Goal: Information Seeking & Learning: Learn about a topic

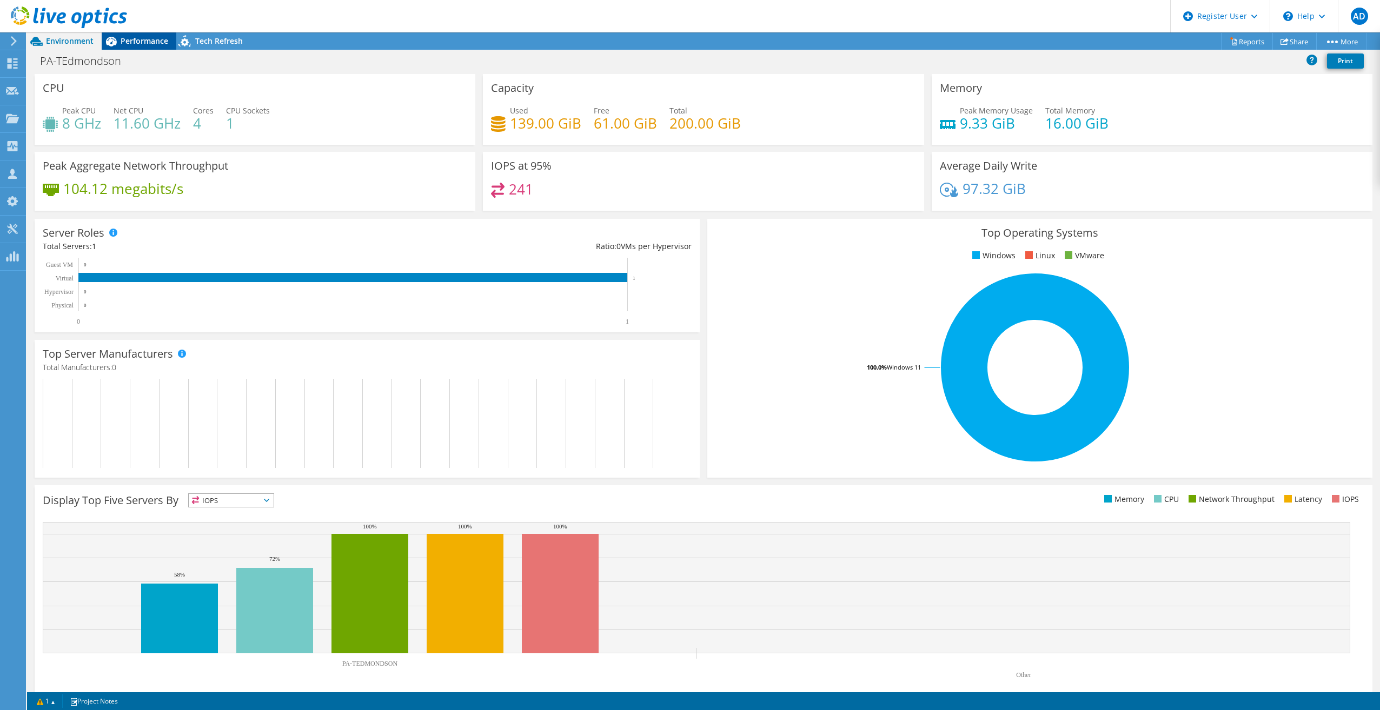
drag, startPoint x: 143, startPoint y: 28, endPoint x: 142, endPoint y: 38, distance: 9.8
click at [142, 35] on div "AD Dell User Aaron Dahan Aaron.Dahan@dell.com Dell My Profile Log Out \n Help E…" at bounding box center [690, 355] width 1380 height 710
click at [142, 38] on span "Performance" at bounding box center [145, 41] width 48 height 10
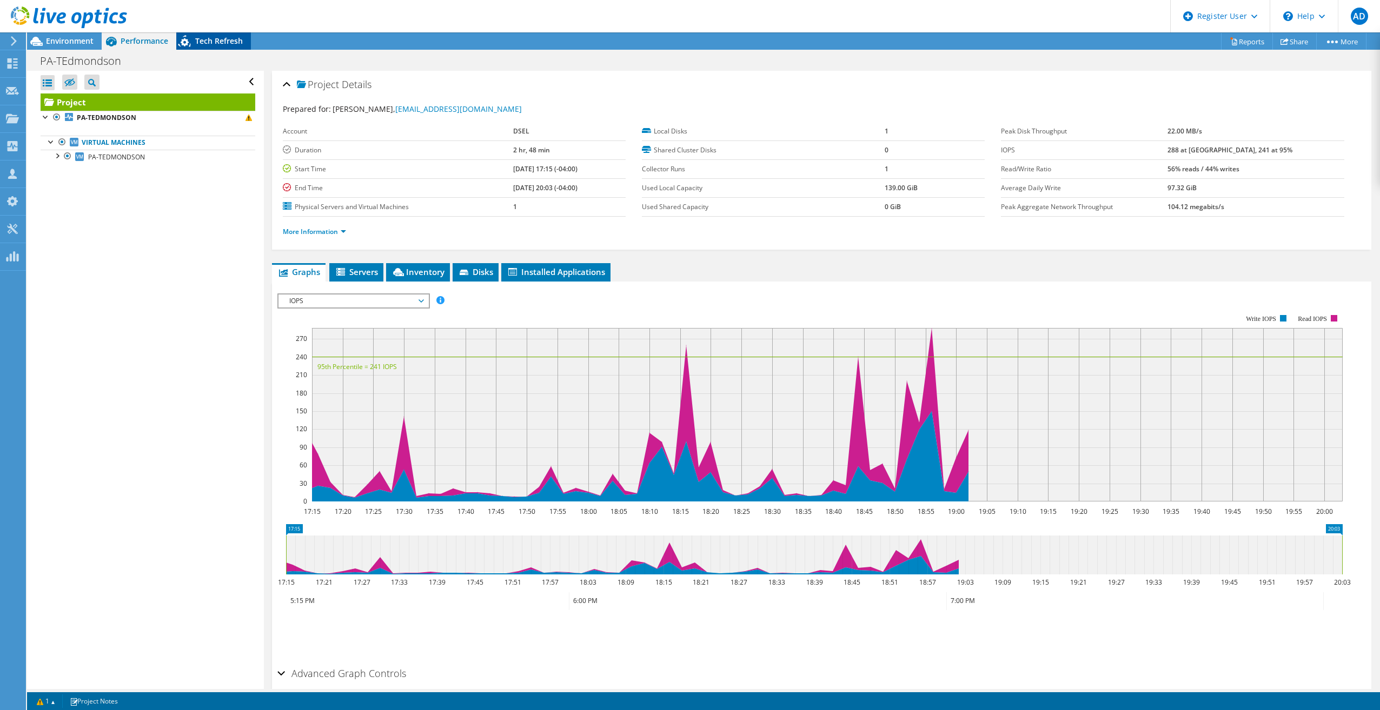
click at [218, 32] on div "Tech Refresh" at bounding box center [213, 40] width 75 height 17
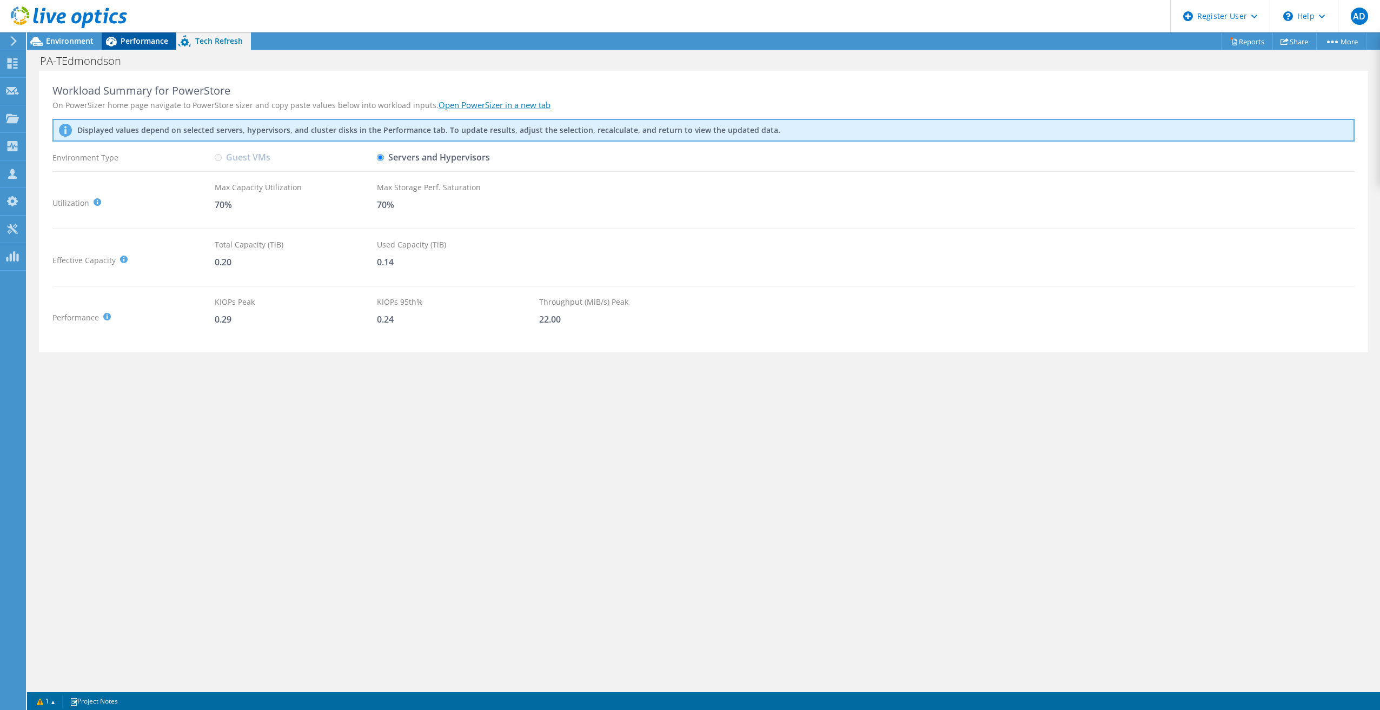
click at [123, 40] on span "Performance" at bounding box center [145, 41] width 48 height 10
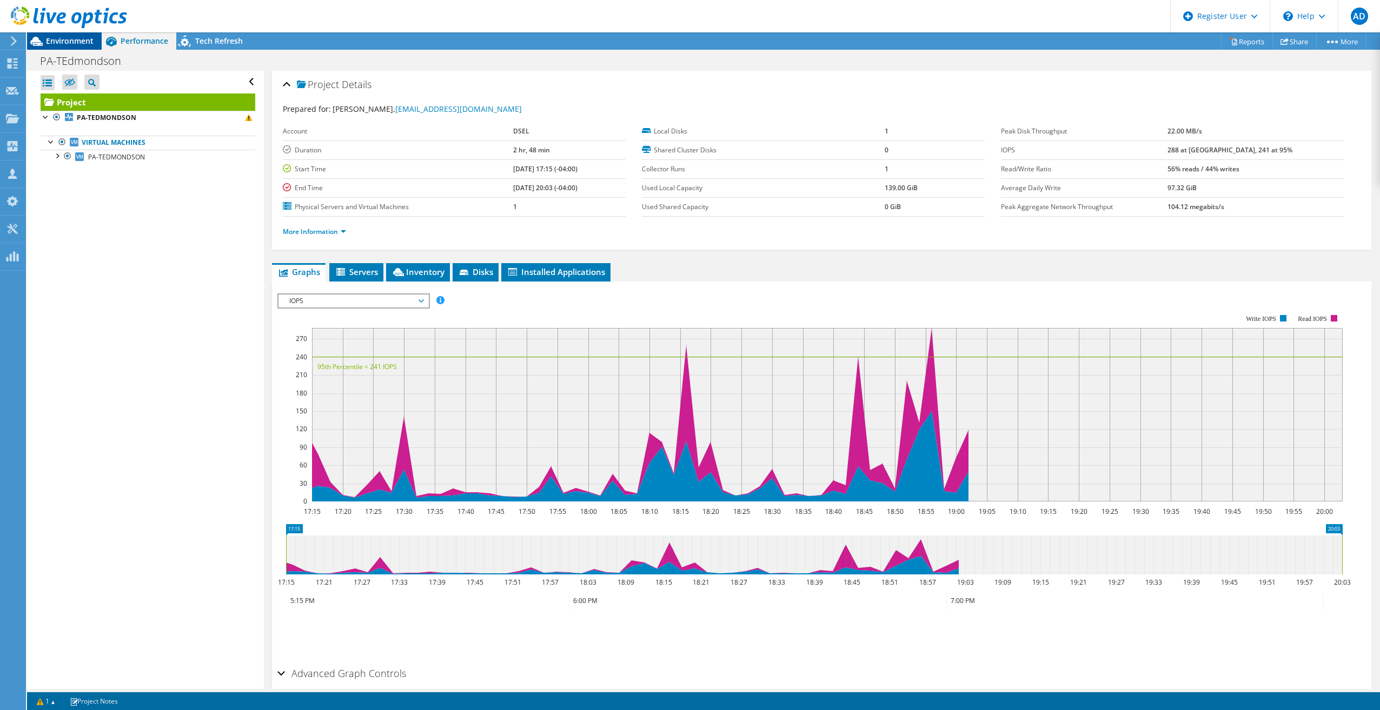
click at [48, 45] on span "Environment" at bounding box center [70, 41] width 48 height 10
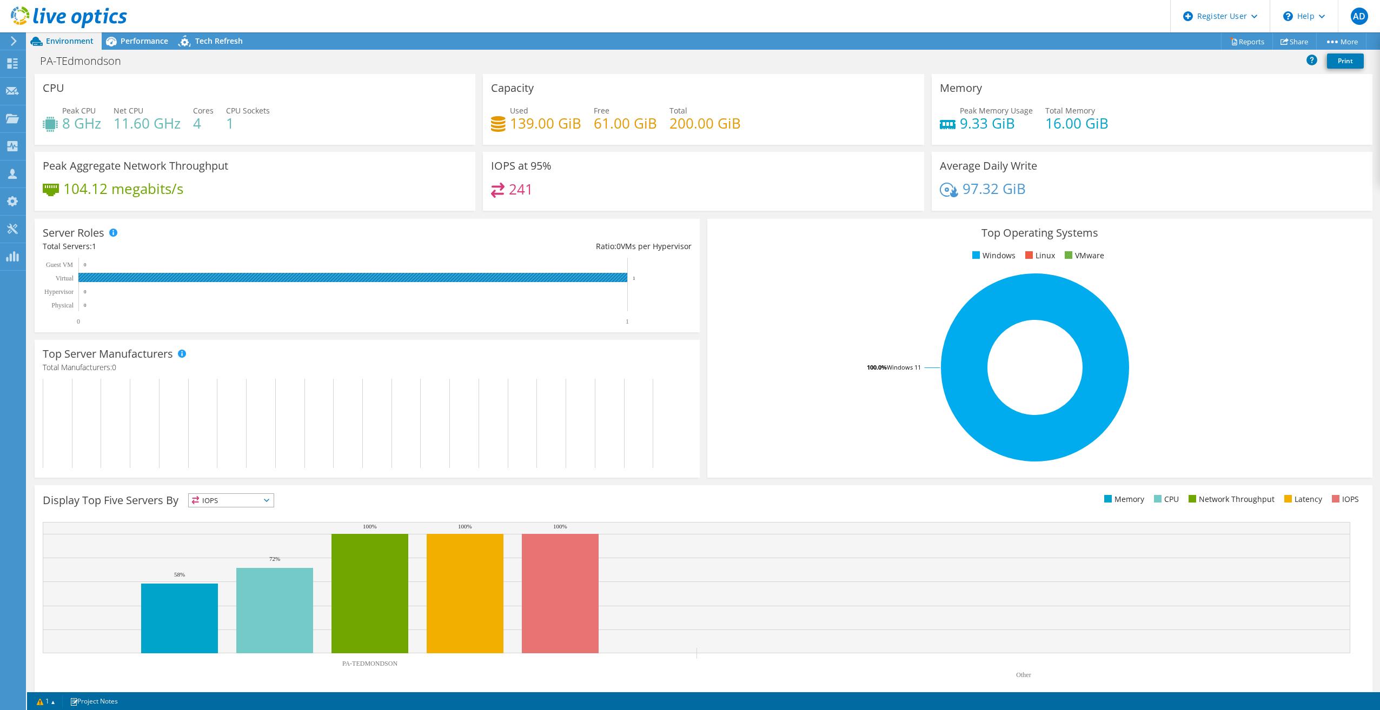
click at [626, 278] on rect at bounding box center [352, 277] width 549 height 9
click at [124, 39] on span "Performance" at bounding box center [145, 41] width 48 height 10
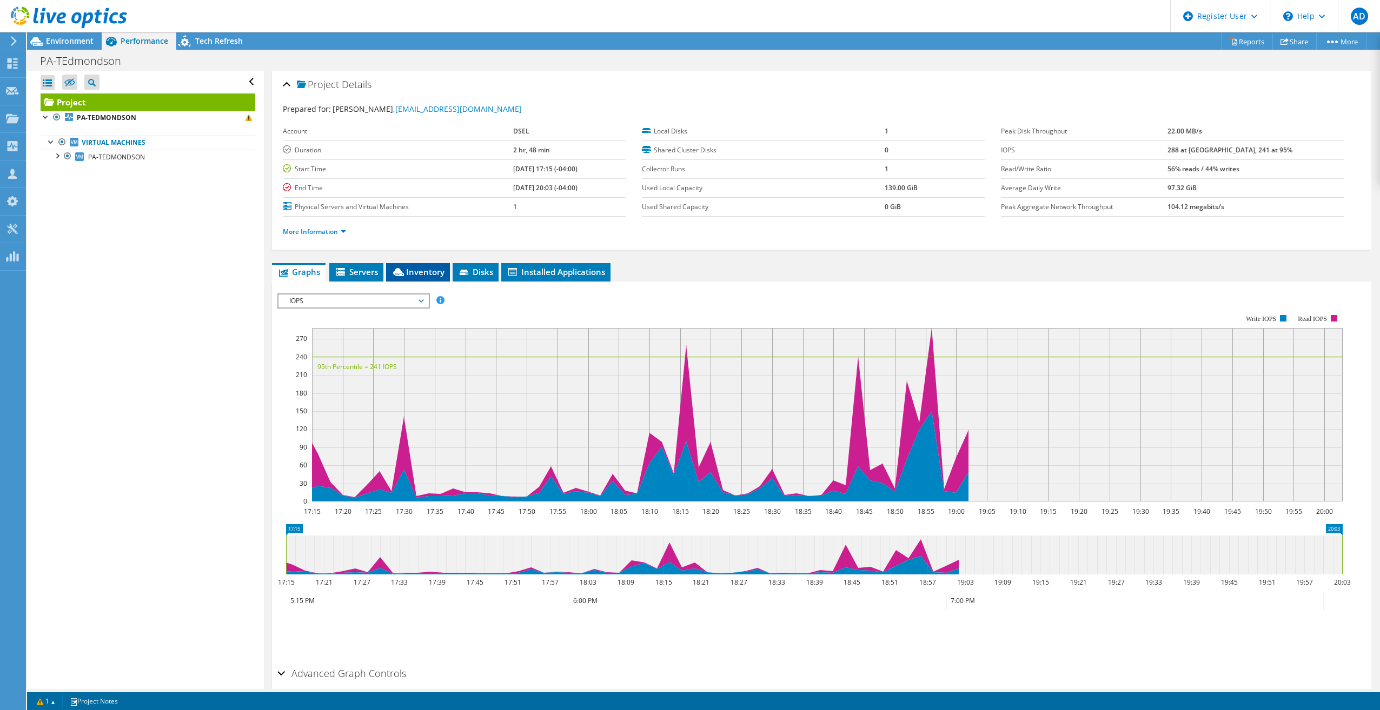
click at [435, 273] on span "Inventory" at bounding box center [417, 272] width 53 height 11
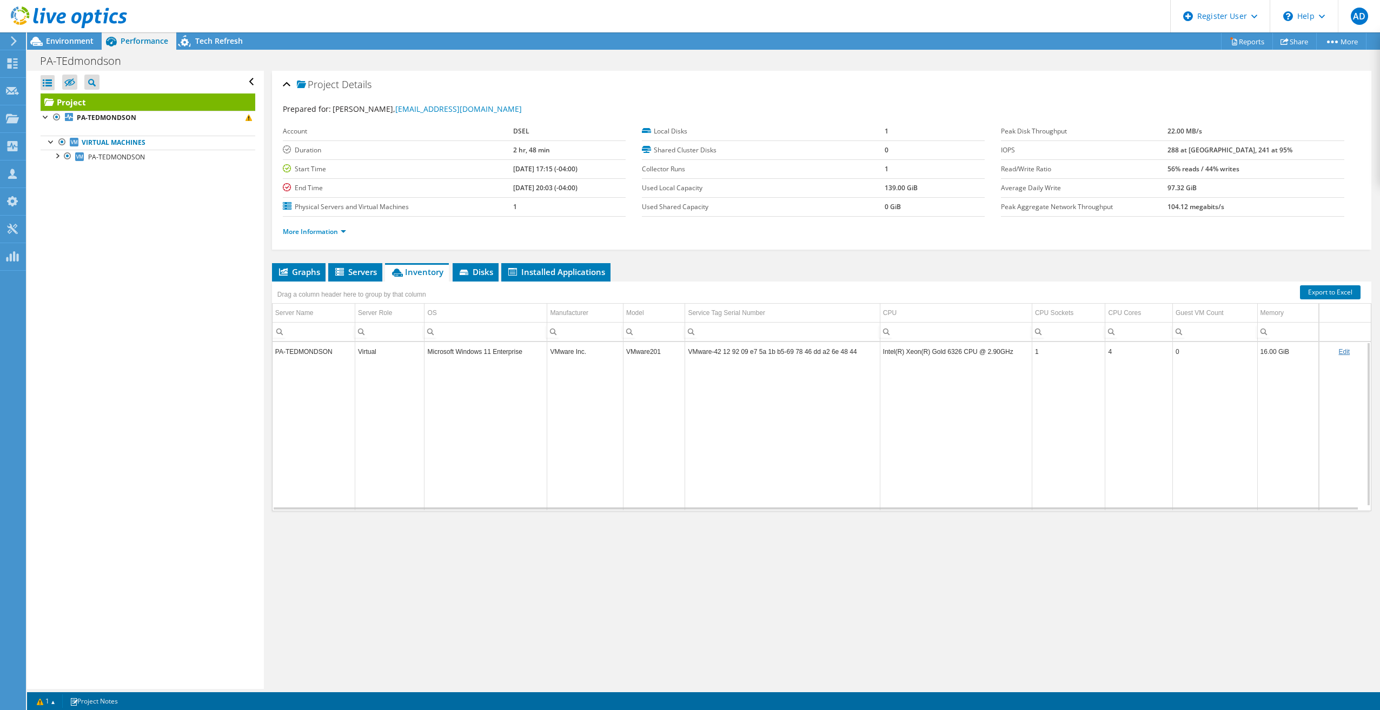
click at [460, 356] on td "Microsoft Windows 11 Enterprise" at bounding box center [485, 351] width 123 height 19
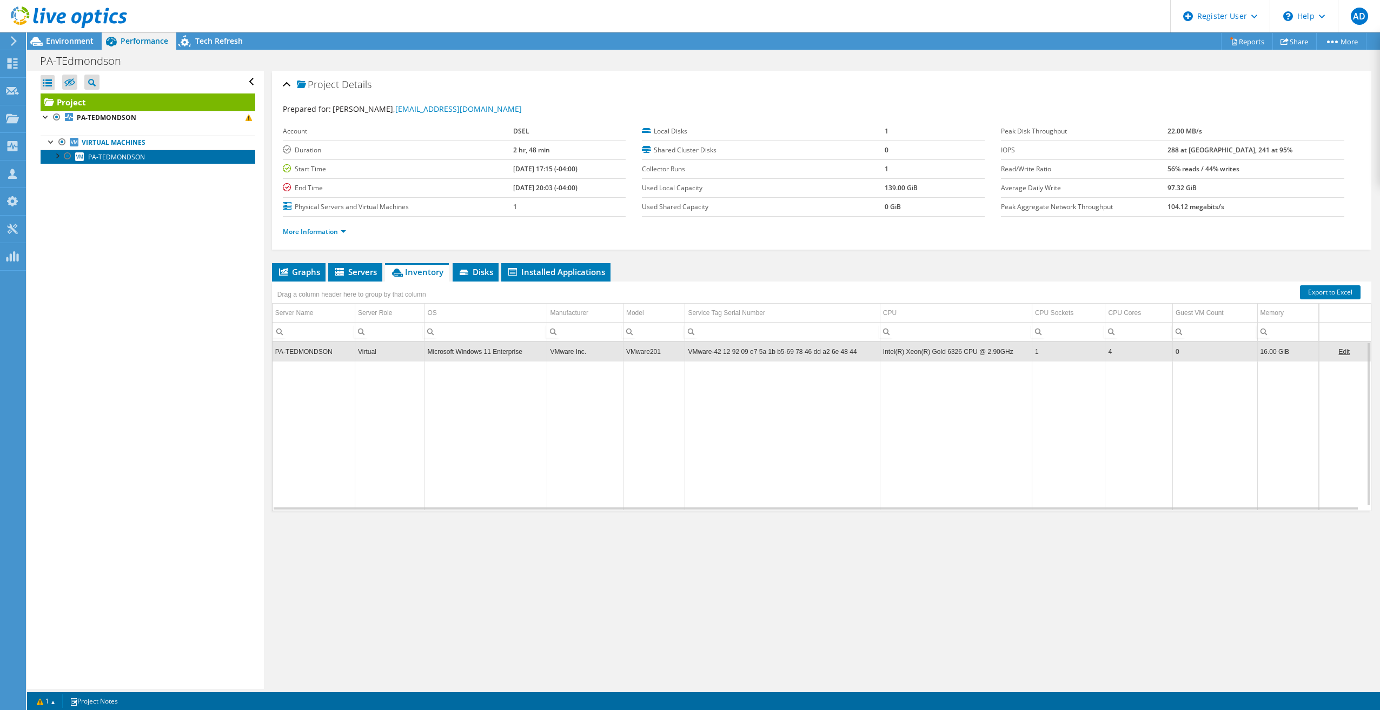
click at [134, 159] on span "PA-TEDMONDSON" at bounding box center [116, 156] width 57 height 9
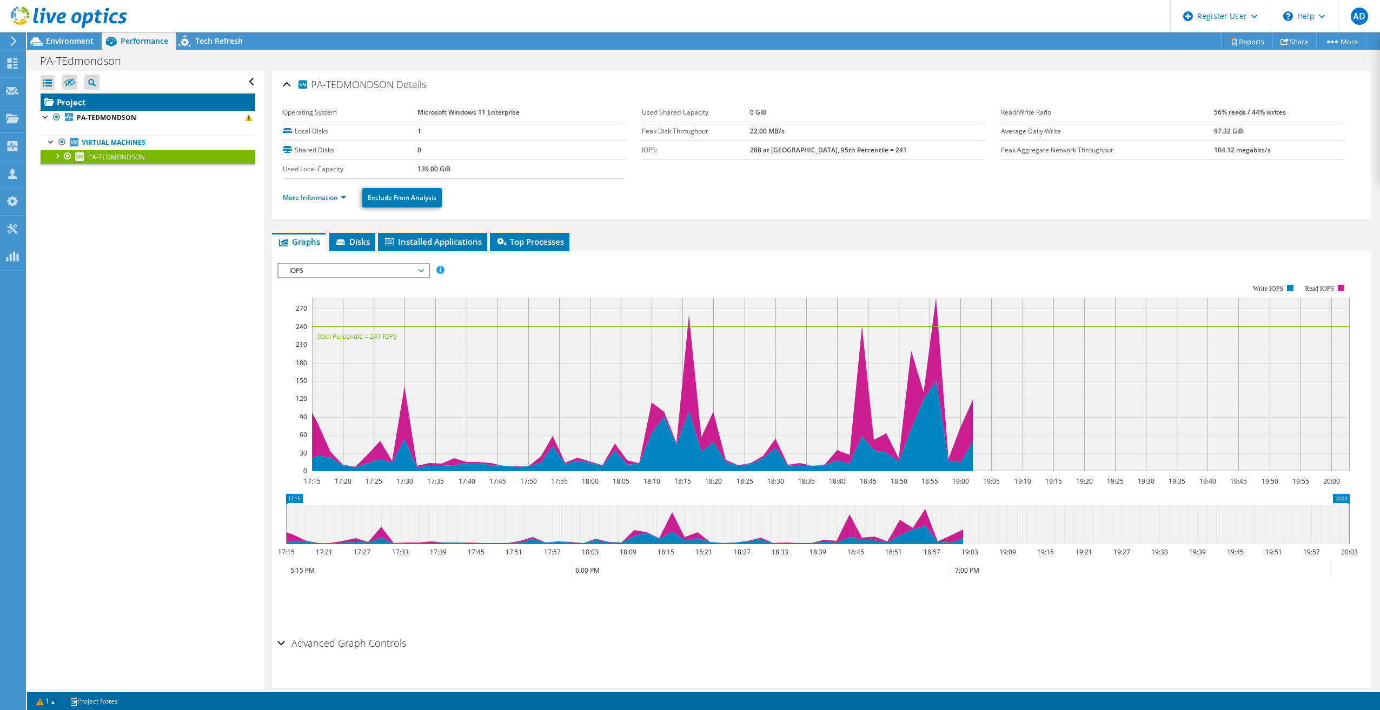
click at [113, 110] on link "Project" at bounding box center [148, 102] width 215 height 17
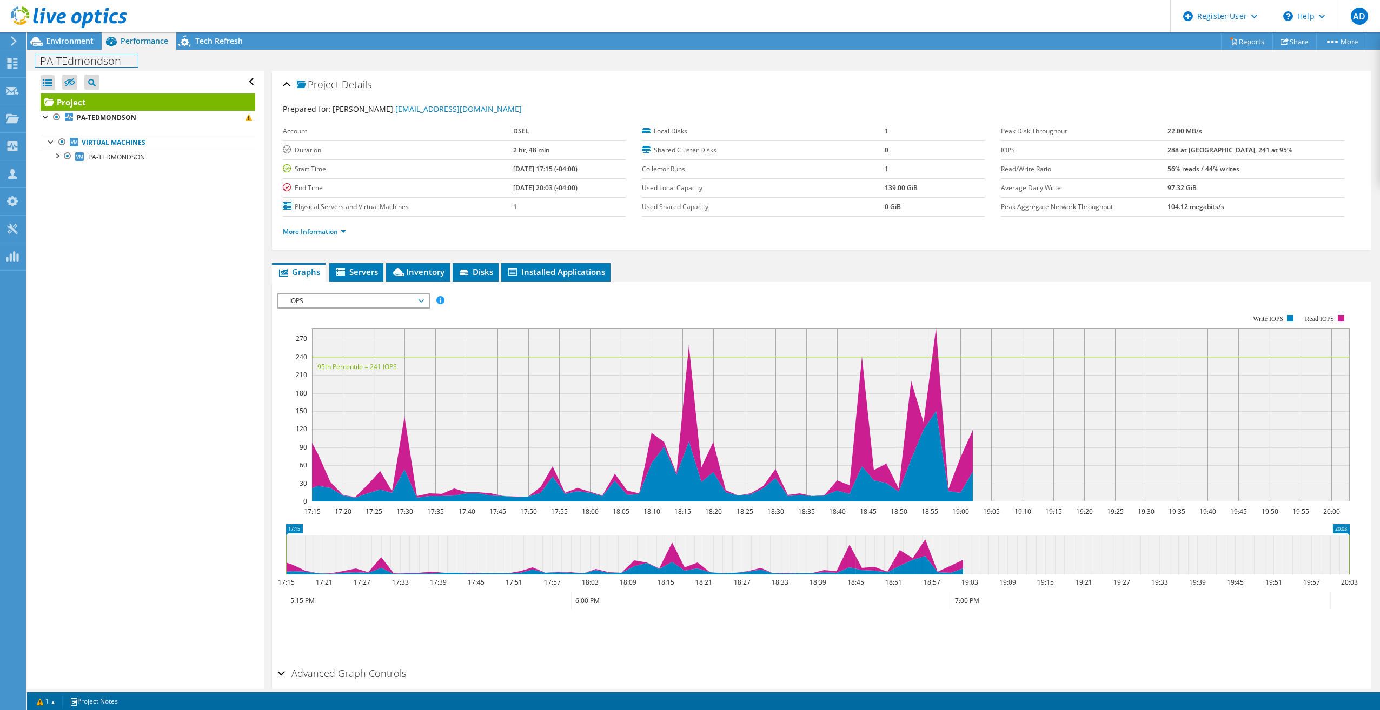
click at [75, 50] on div "PA-TEdmondson Print" at bounding box center [703, 60] width 1353 height 21
click at [67, 41] on span "Environment" at bounding box center [70, 41] width 48 height 10
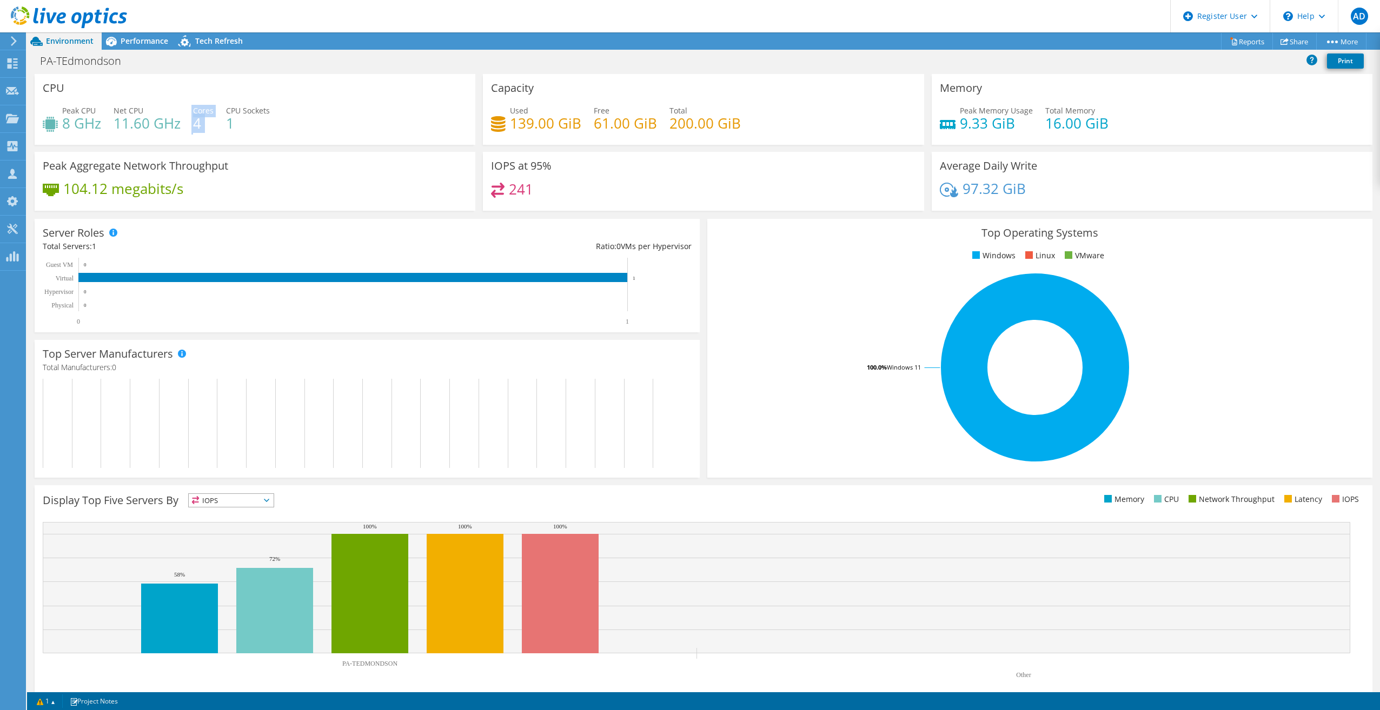
drag, startPoint x: 215, startPoint y: 130, endPoint x: 189, endPoint y: 129, distance: 26.0
click at [189, 129] on div "Peak CPU 8 GHz Net CPU 11.60 GHz Cores 4 CPU Sockets 1" at bounding box center [255, 122] width 424 height 35
drag, startPoint x: 189, startPoint y: 129, endPoint x: 328, endPoint y: 148, distance: 139.7
click at [298, 143] on div "CPU Peak CPU 8 GHz Net CPU 11.60 GHz Cores 4 CPU Sockets 1" at bounding box center [255, 109] width 441 height 71
click at [147, 33] on div "Performance" at bounding box center [139, 40] width 75 height 17
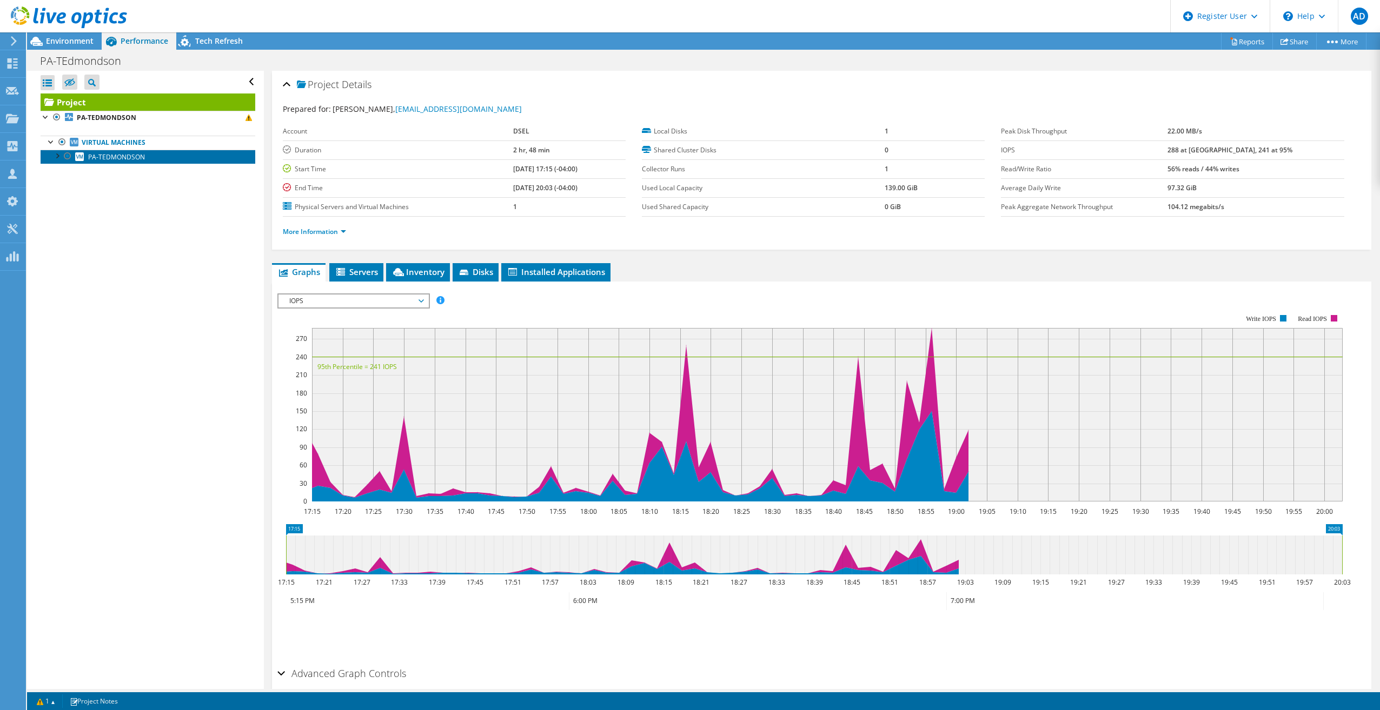
click at [129, 159] on span "PA-TEDMONDSON" at bounding box center [116, 156] width 57 height 9
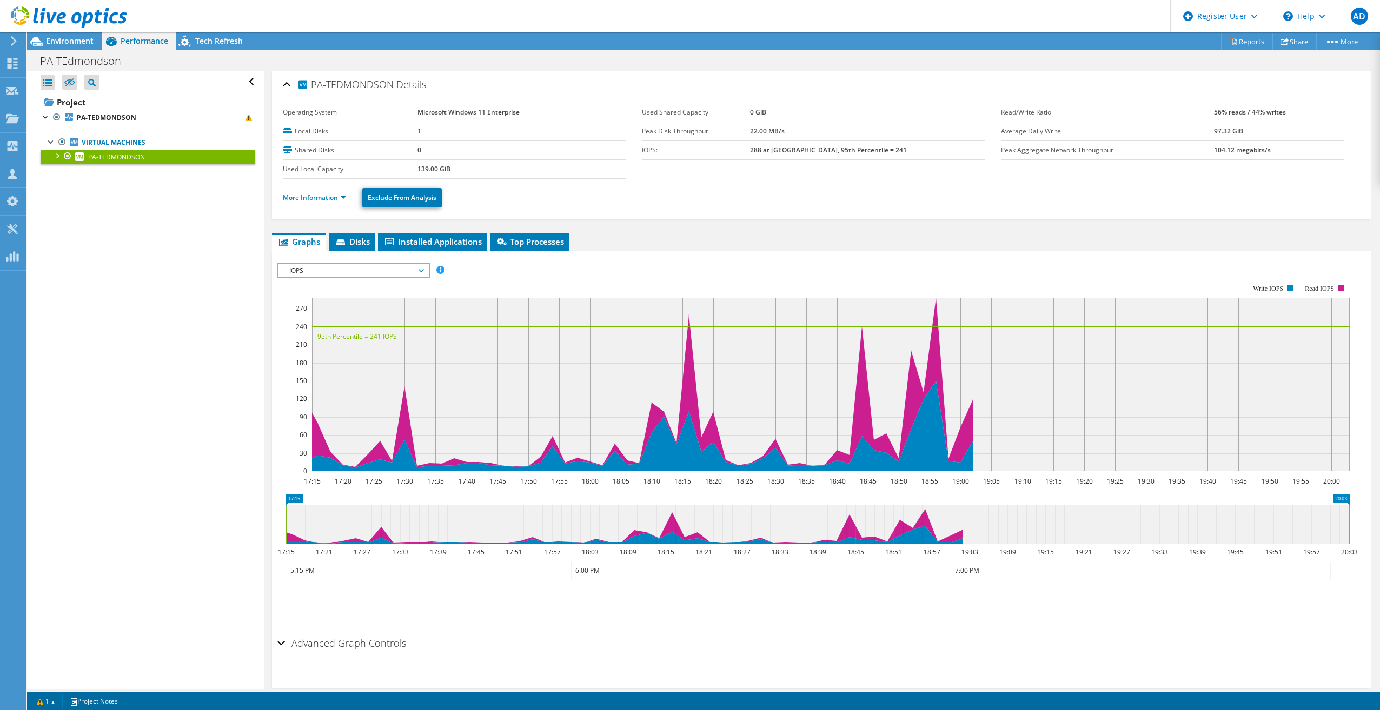
click at [59, 157] on div at bounding box center [56, 155] width 11 height 11
click at [58, 158] on div at bounding box center [56, 155] width 11 height 11
